Goal: Share content: Share content

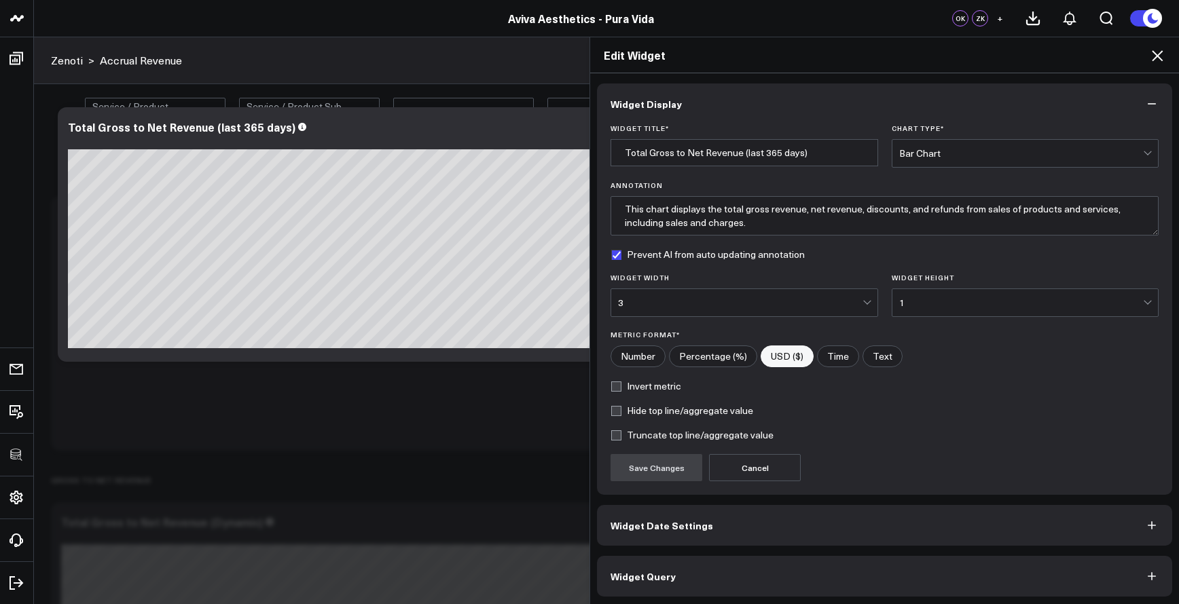
click at [892, 568] on button "Widget Query" at bounding box center [884, 576] width 575 height 41
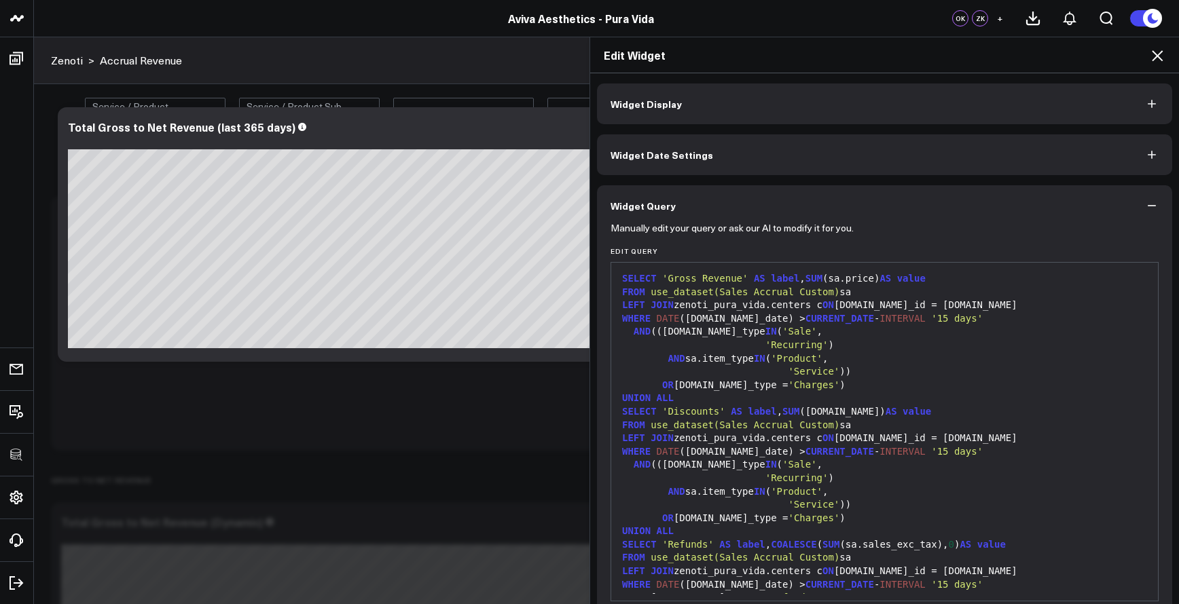
scroll to position [3, 0]
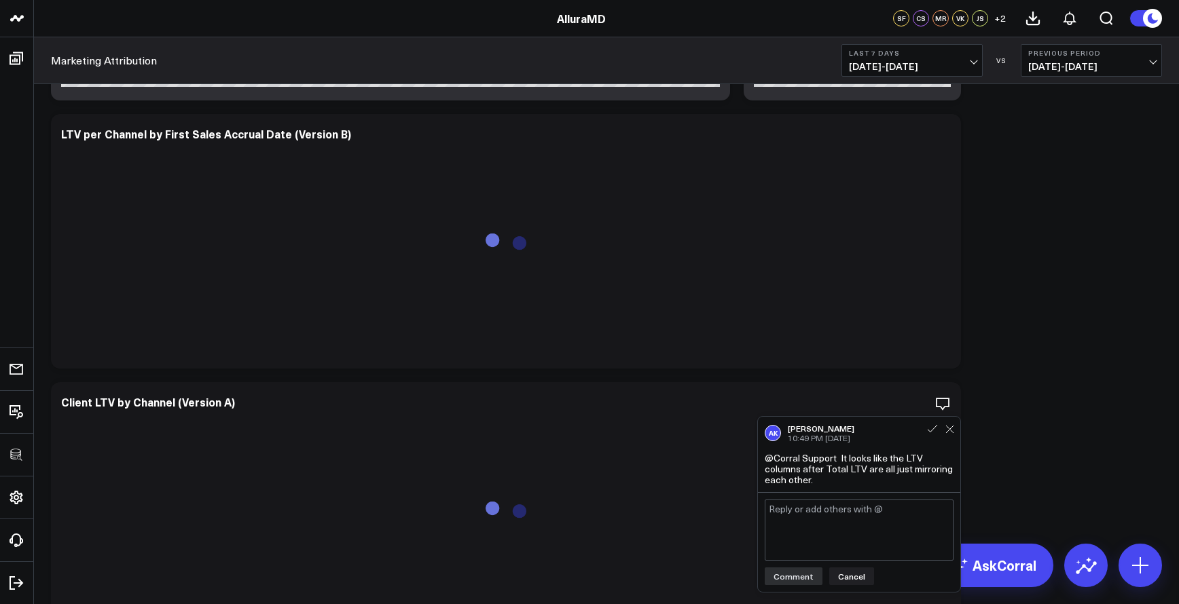
scroll to position [767, 0]
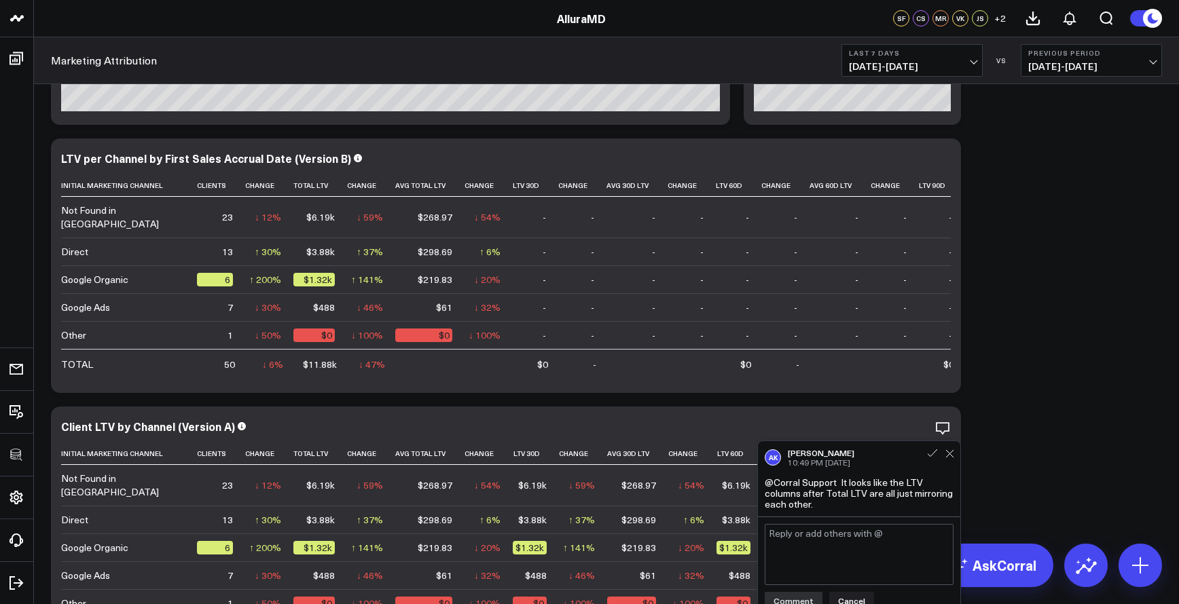
click at [963, 49] on b "Last 7 Days" at bounding box center [912, 53] width 126 height 8
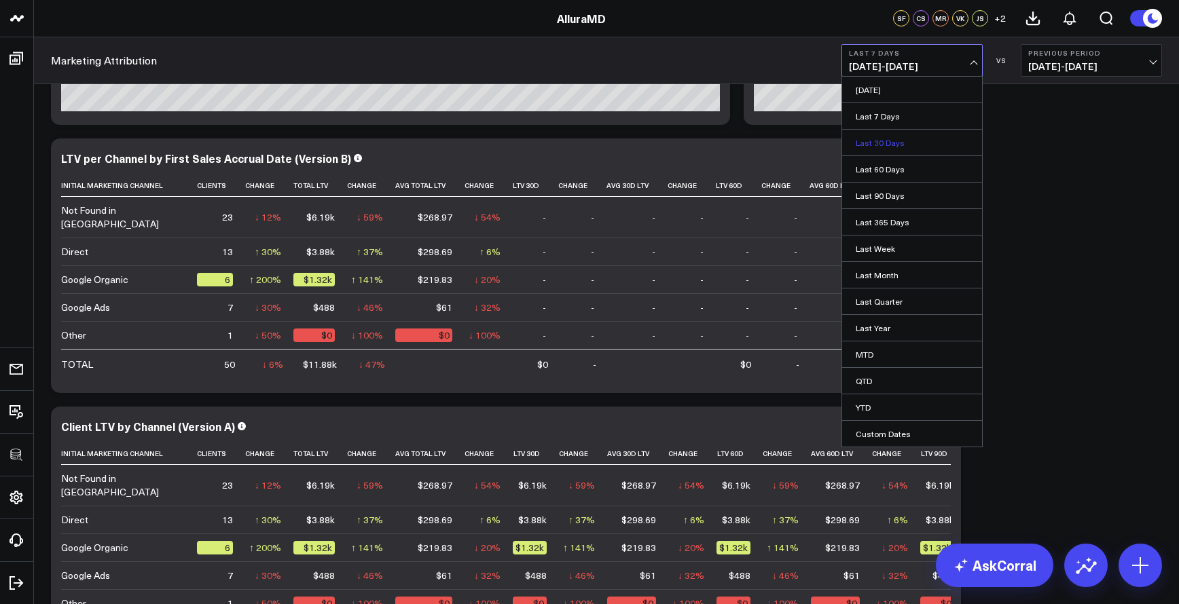
click at [933, 138] on link "Last 30 Days" at bounding box center [912, 143] width 140 height 26
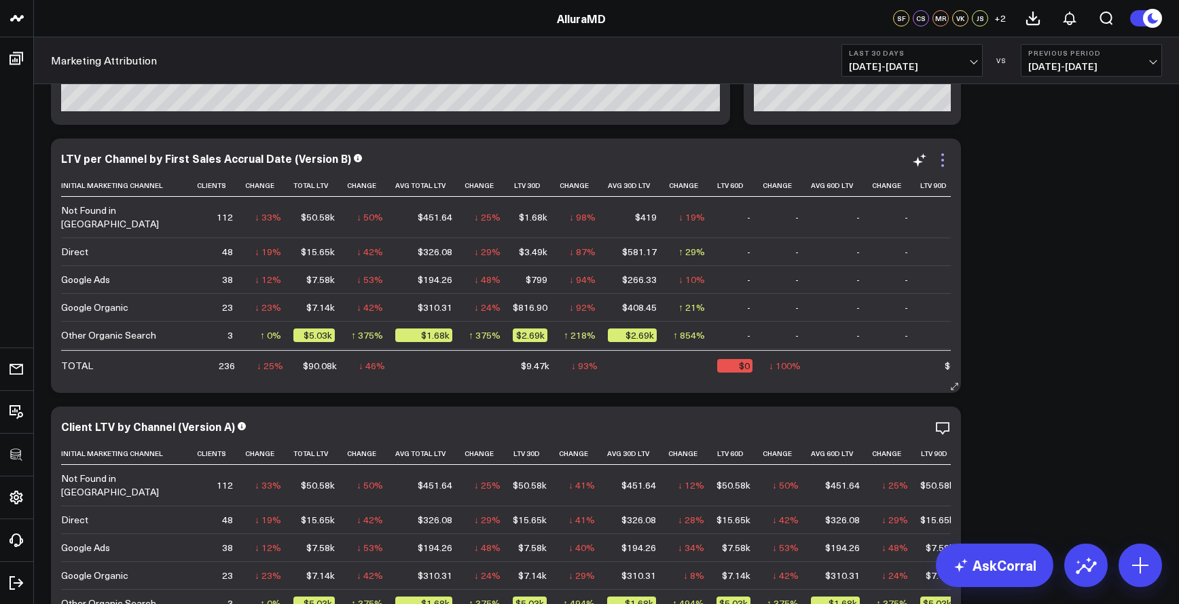
click at [944, 166] on icon at bounding box center [942, 165] width 3 height 3
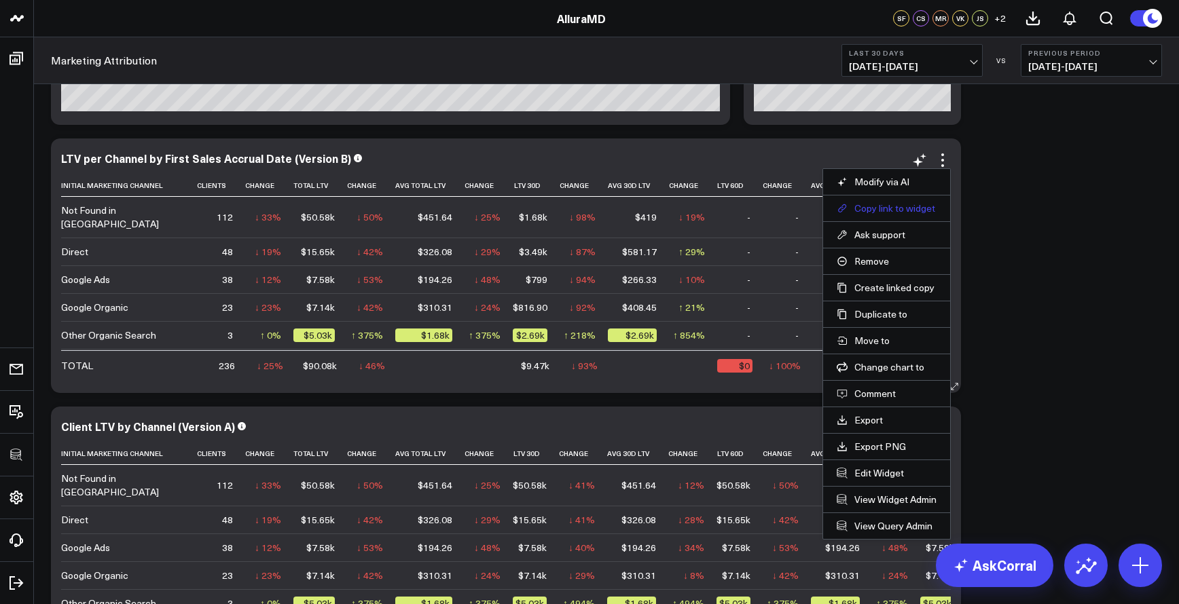
click at [900, 208] on button "Copy link to widget" at bounding box center [887, 208] width 100 height 12
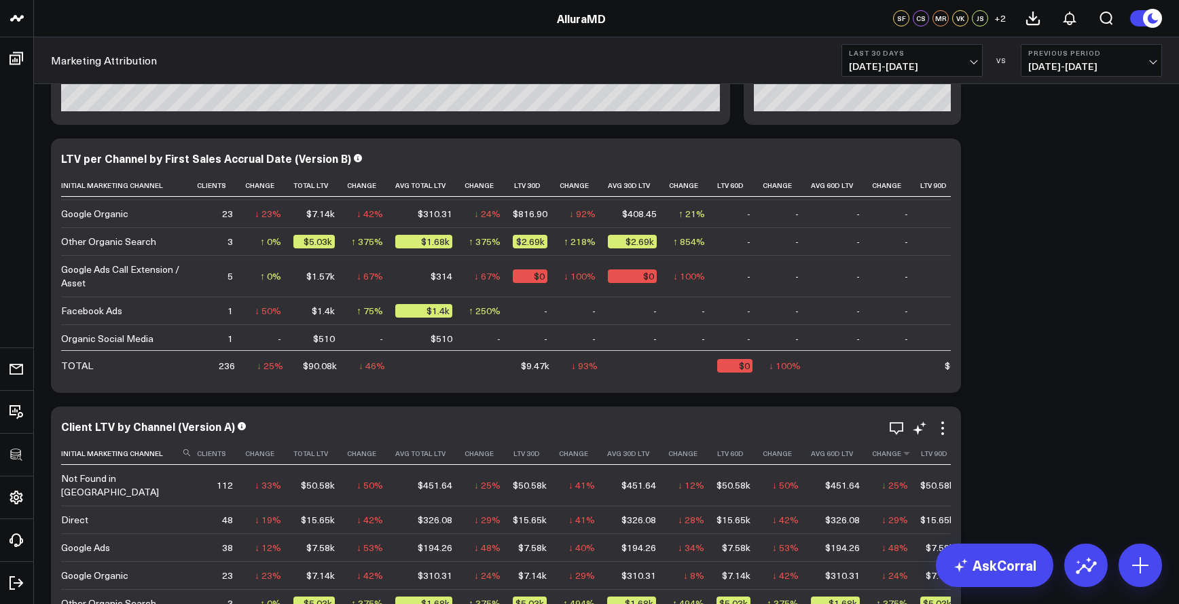
scroll to position [79, 0]
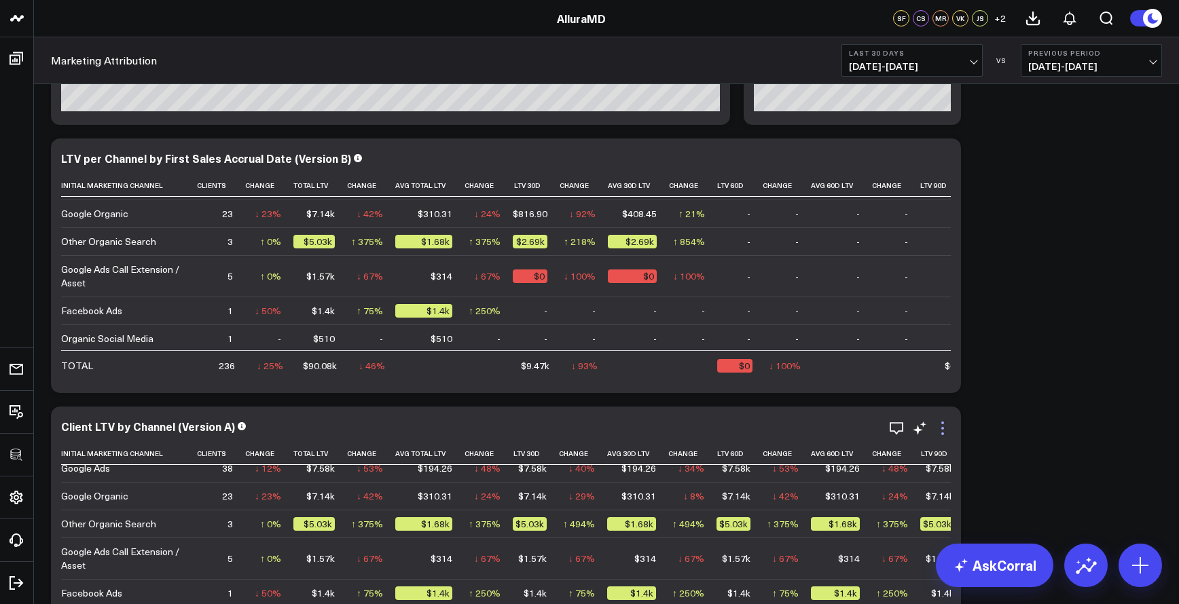
click at [943, 424] on icon at bounding box center [942, 423] width 3 height 3
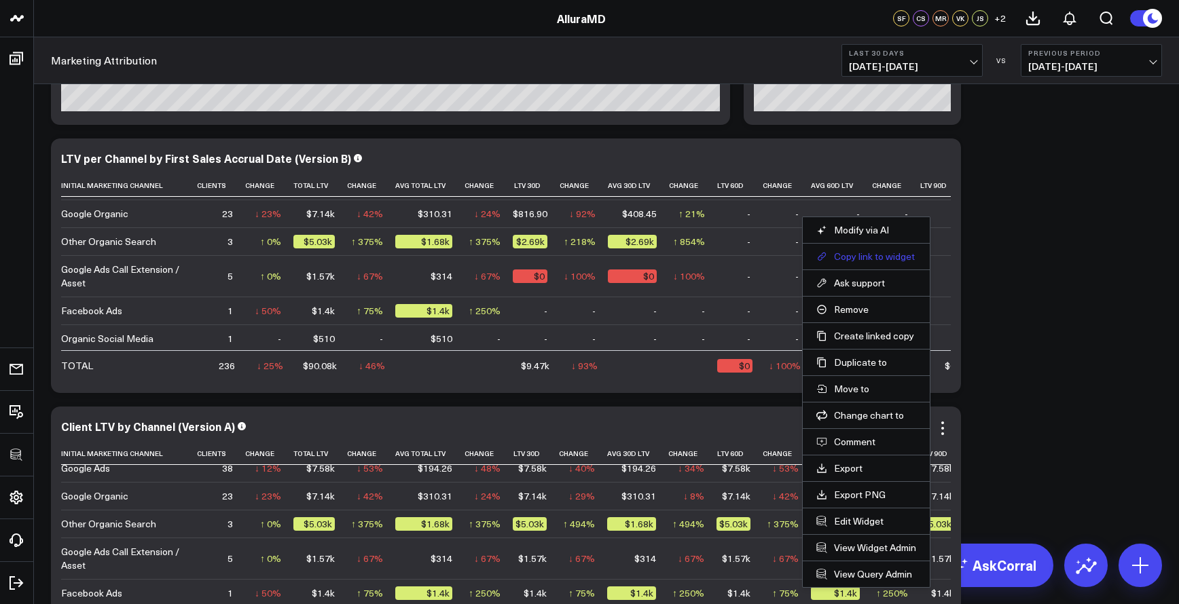
click at [863, 253] on button "Copy link to widget" at bounding box center [866, 257] width 100 height 12
